Goal: Information Seeking & Learning: Learn about a topic

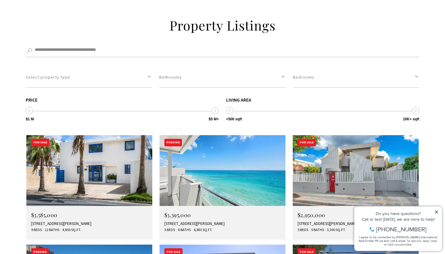
scroll to position [974, 0]
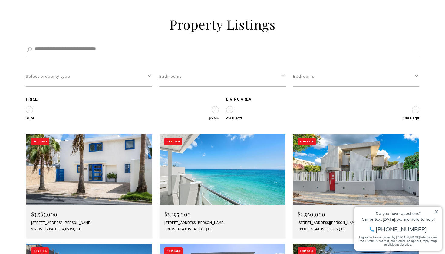
click at [237, 134] on img at bounding box center [223, 169] width 126 height 71
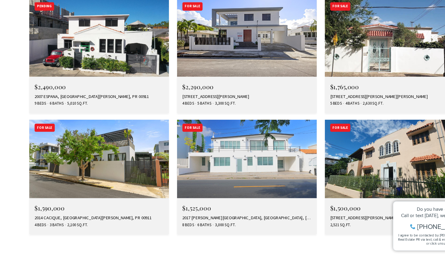
scroll to position [1196, 0]
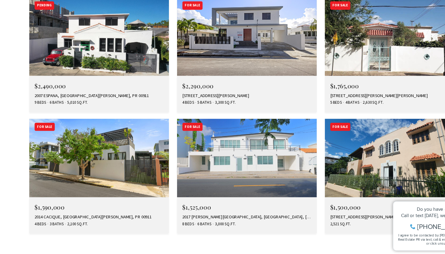
click at [364, 132] on img at bounding box center [356, 167] width 126 height 71
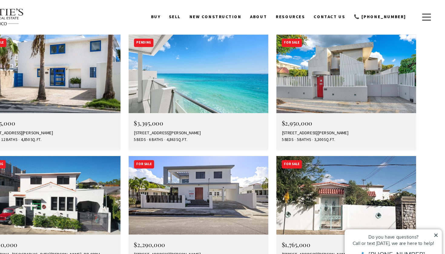
scroll to position [1064, 0]
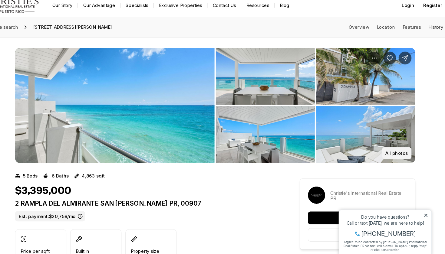
click at [380, 145] on button "All photos" at bounding box center [394, 151] width 28 height 12
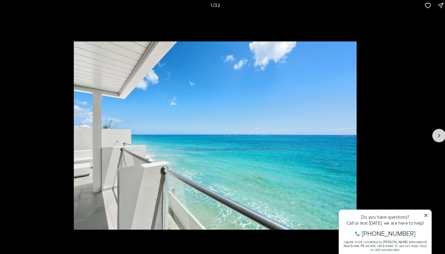
click at [431, 131] on icon "Next slide" at bounding box center [434, 134] width 6 height 6
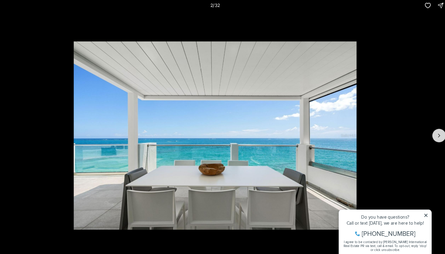
click at [431, 131] on icon "Next slide" at bounding box center [434, 134] width 6 height 6
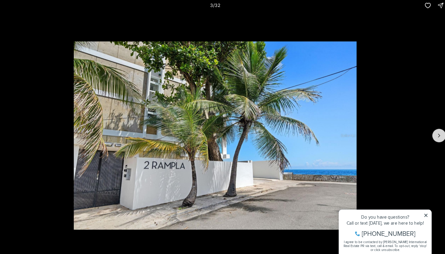
click at [431, 131] on icon "Next slide" at bounding box center [434, 134] width 6 height 6
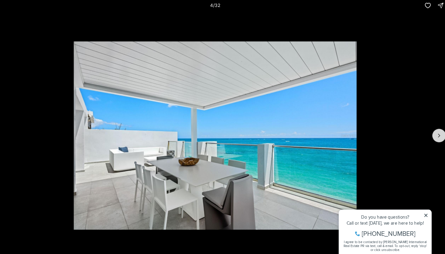
click at [431, 131] on icon "Next slide" at bounding box center [434, 134] width 6 height 6
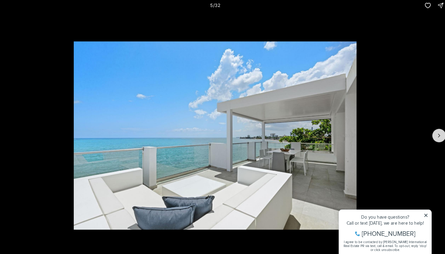
click at [431, 131] on icon "Next slide" at bounding box center [434, 134] width 6 height 6
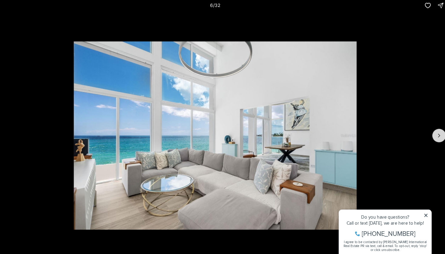
click at [431, 131] on icon "Next slide" at bounding box center [434, 134] width 6 height 6
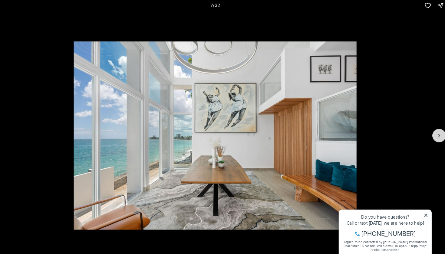
click at [431, 131] on icon "Next slide" at bounding box center [434, 134] width 6 height 6
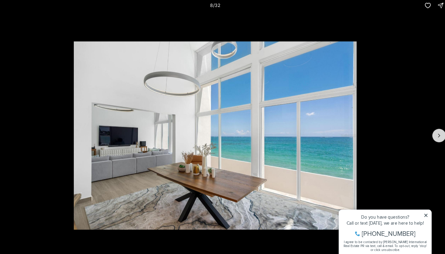
click at [431, 131] on icon "Next slide" at bounding box center [434, 134] width 6 height 6
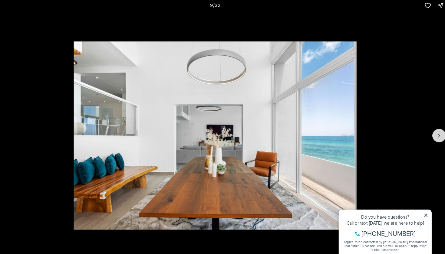
click at [431, 131] on icon "Next slide" at bounding box center [434, 134] width 6 height 6
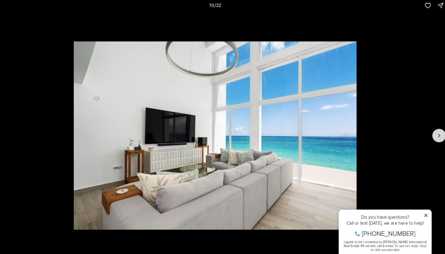
click at [431, 131] on icon "Next slide" at bounding box center [434, 134] width 6 height 6
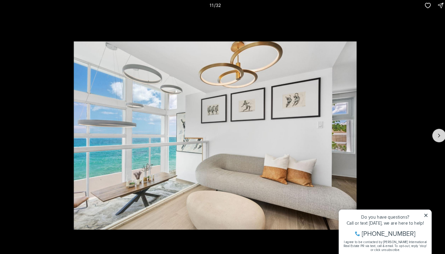
click at [431, 131] on icon "Next slide" at bounding box center [434, 134] width 6 height 6
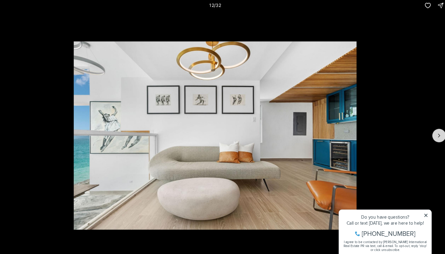
click at [431, 131] on icon "Next slide" at bounding box center [434, 134] width 6 height 6
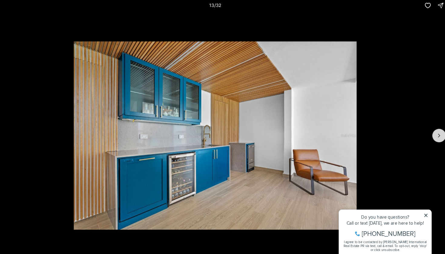
click at [431, 131] on icon "Next slide" at bounding box center [434, 134] width 6 height 6
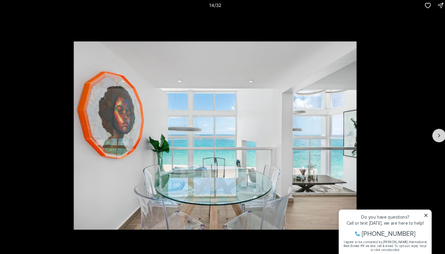
click at [431, 131] on icon "Next slide" at bounding box center [434, 134] width 6 height 6
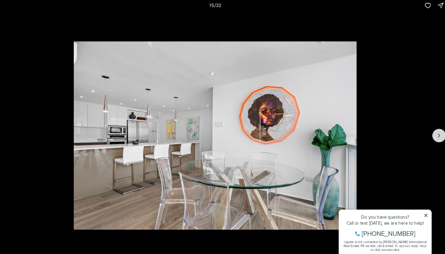
click at [431, 131] on icon "Next slide" at bounding box center [434, 134] width 6 height 6
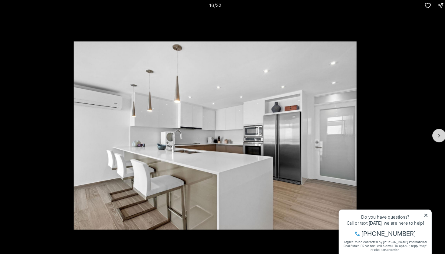
click at [431, 131] on icon "Next slide" at bounding box center [434, 134] width 6 height 6
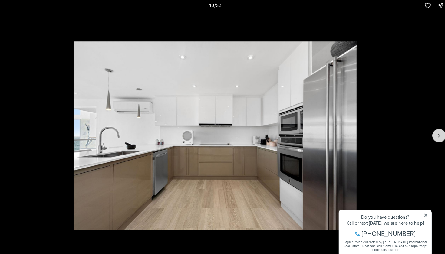
click at [431, 131] on icon "Next slide" at bounding box center [434, 134] width 6 height 6
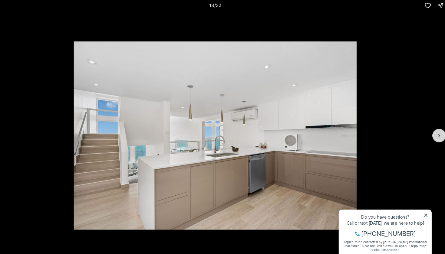
click at [431, 131] on icon "Next slide" at bounding box center [434, 134] width 6 height 6
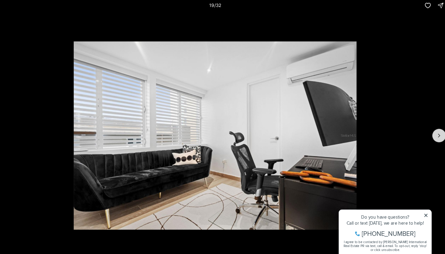
click at [431, 131] on icon "Next slide" at bounding box center [434, 134] width 6 height 6
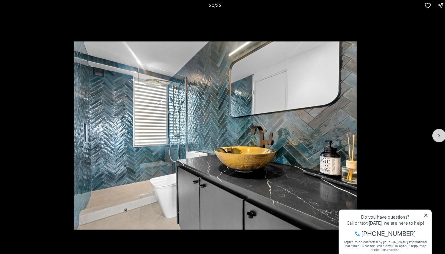
click at [431, 131] on icon "Next slide" at bounding box center [434, 134] width 6 height 6
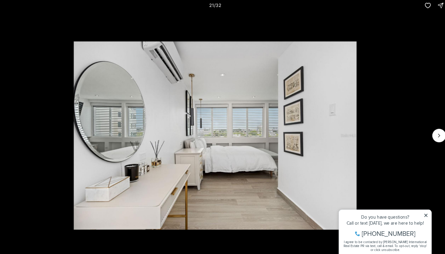
click at [89, 127] on img "21 of 32" at bounding box center [222, 134] width 267 height 178
click at [428, 128] on button "Next slide" at bounding box center [434, 134] width 13 height 13
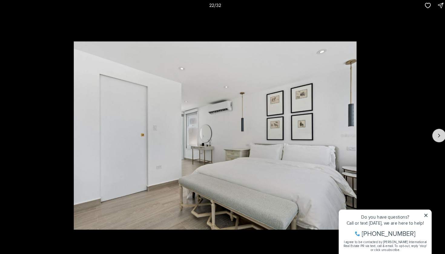
click at [428, 128] on button "Next slide" at bounding box center [434, 134] width 13 height 13
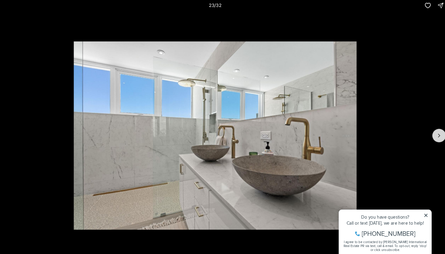
click at [428, 128] on button "Next slide" at bounding box center [434, 134] width 13 height 13
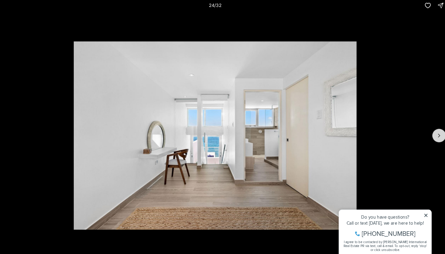
click at [428, 128] on button "Next slide" at bounding box center [434, 134] width 13 height 13
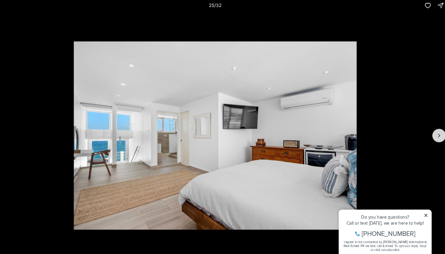
click at [428, 128] on button "Next slide" at bounding box center [434, 134] width 13 height 13
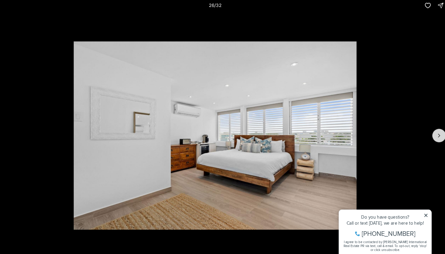
click at [428, 128] on button "Next slide" at bounding box center [434, 134] width 13 height 13
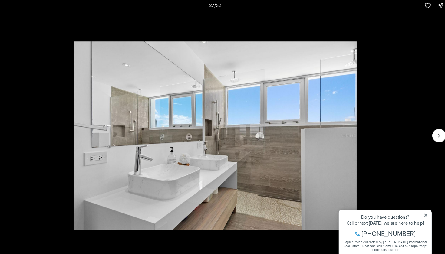
click at [89, 116] on img "27 of 32" at bounding box center [222, 134] width 267 height 178
click at [89, 127] on img "27 of 32" at bounding box center [222, 134] width 267 height 178
click at [431, 131] on icon "Next slide" at bounding box center [434, 134] width 6 height 6
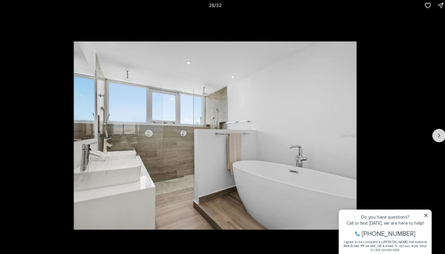
click at [431, 131] on icon "Next slide" at bounding box center [434, 134] width 6 height 6
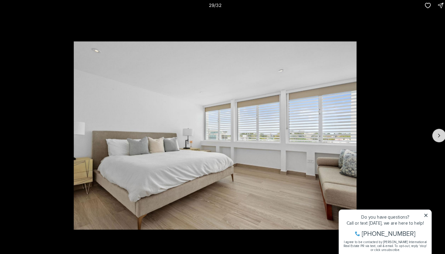
click at [431, 131] on icon "Next slide" at bounding box center [434, 134] width 6 height 6
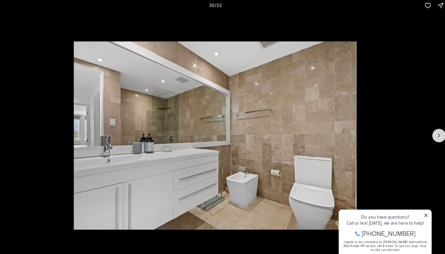
click at [431, 131] on icon "Next slide" at bounding box center [434, 134] width 6 height 6
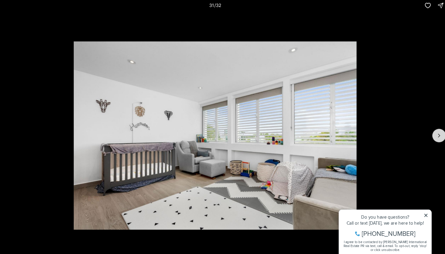
click at [431, 131] on icon "Next slide" at bounding box center [434, 134] width 6 height 6
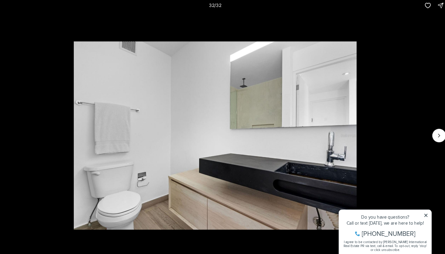
click at [428, 130] on div at bounding box center [434, 134] width 13 height 13
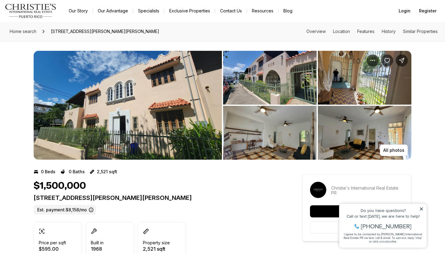
click at [277, 137] on img "View image gallery" at bounding box center [270, 133] width 94 height 54
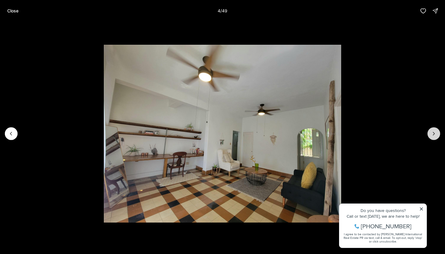
click at [436, 131] on icon "Next slide" at bounding box center [434, 134] width 6 height 6
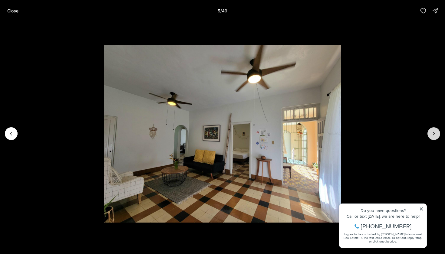
click at [436, 131] on icon "Next slide" at bounding box center [434, 134] width 6 height 6
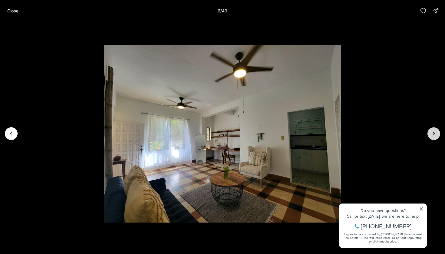
click at [436, 131] on icon "Next slide" at bounding box center [434, 134] width 6 height 6
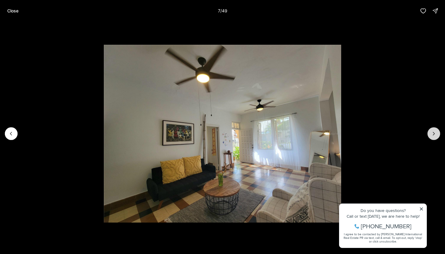
click at [436, 131] on icon "Next slide" at bounding box center [434, 134] width 6 height 6
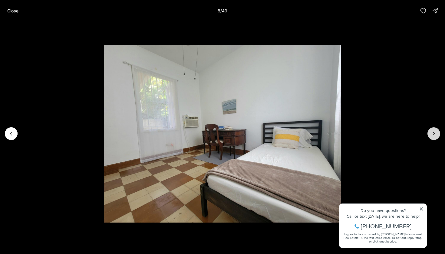
click at [436, 131] on icon "Next slide" at bounding box center [434, 134] width 6 height 6
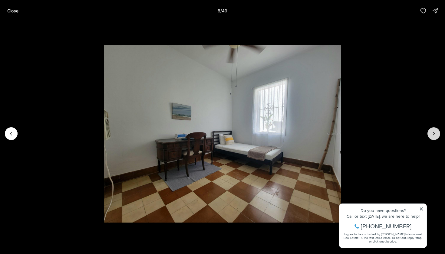
click at [436, 131] on icon "Next slide" at bounding box center [434, 134] width 6 height 6
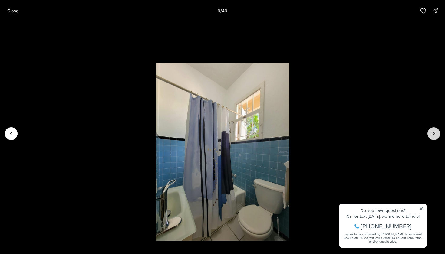
click at [436, 131] on icon "Next slide" at bounding box center [434, 134] width 6 height 6
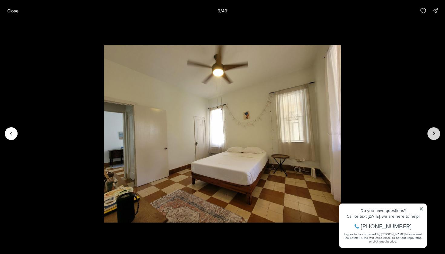
click at [436, 131] on icon "Next slide" at bounding box center [434, 134] width 6 height 6
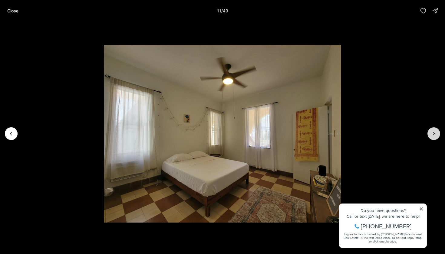
click at [436, 131] on icon "Next slide" at bounding box center [434, 134] width 6 height 6
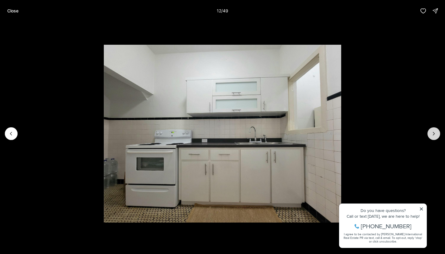
click at [436, 131] on icon "Next slide" at bounding box center [434, 134] width 6 height 6
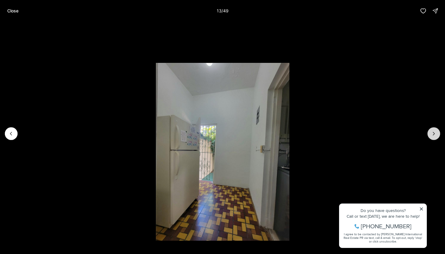
click at [436, 131] on icon "Next slide" at bounding box center [434, 134] width 6 height 6
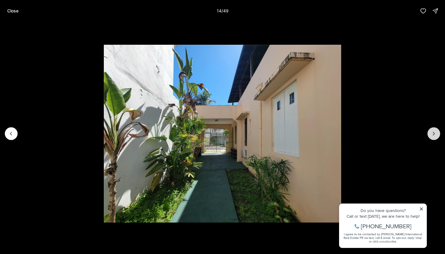
click at [436, 131] on icon "Next slide" at bounding box center [434, 134] width 6 height 6
